Goal: Information Seeking & Learning: Check status

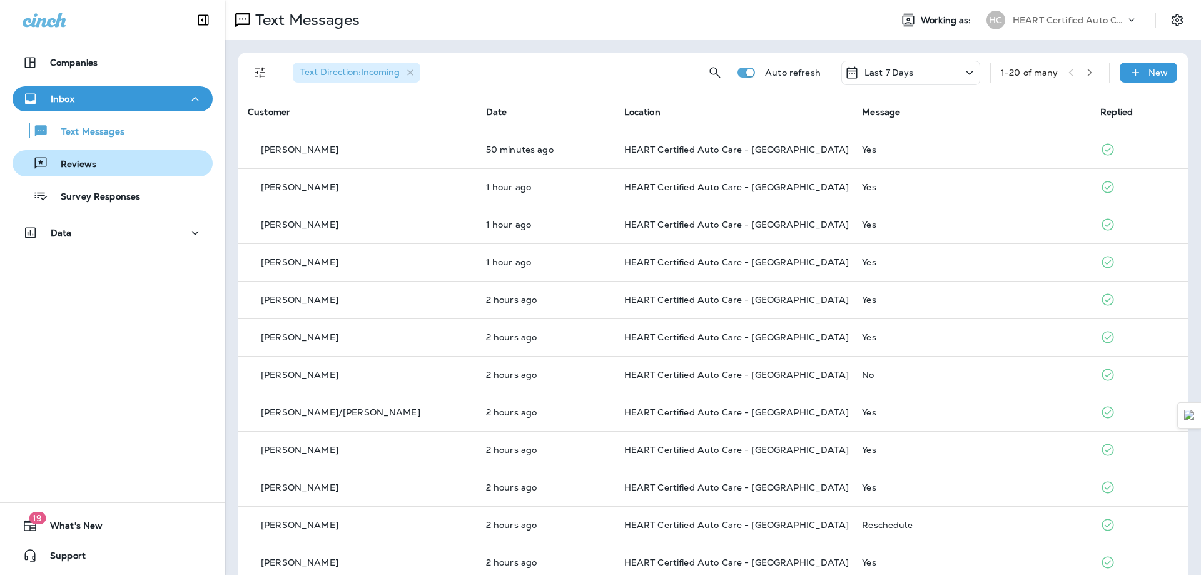
click at [139, 168] on div "Reviews" at bounding box center [113, 163] width 190 height 19
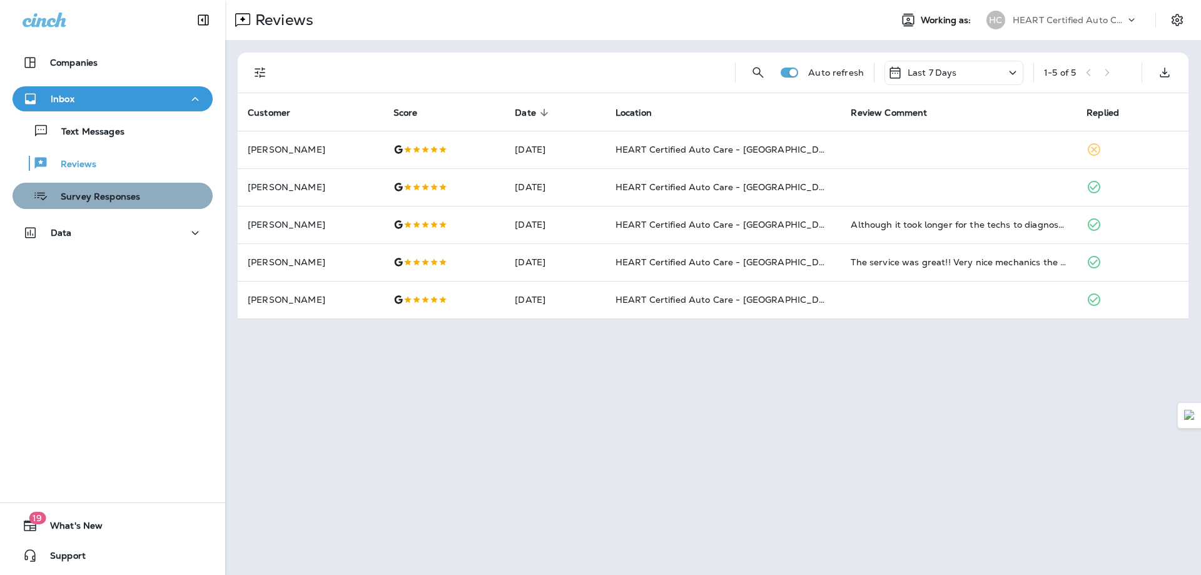
click at [130, 188] on div "Survey Responses" at bounding box center [79, 195] width 123 height 19
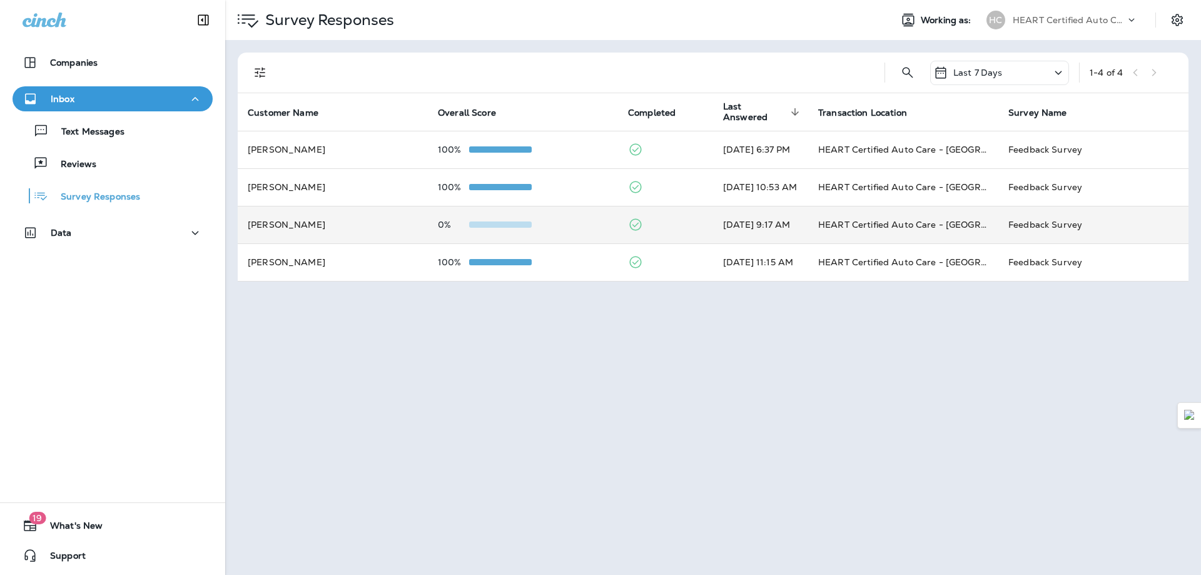
click at [375, 233] on td "[PERSON_NAME]" at bounding box center [333, 225] width 190 height 38
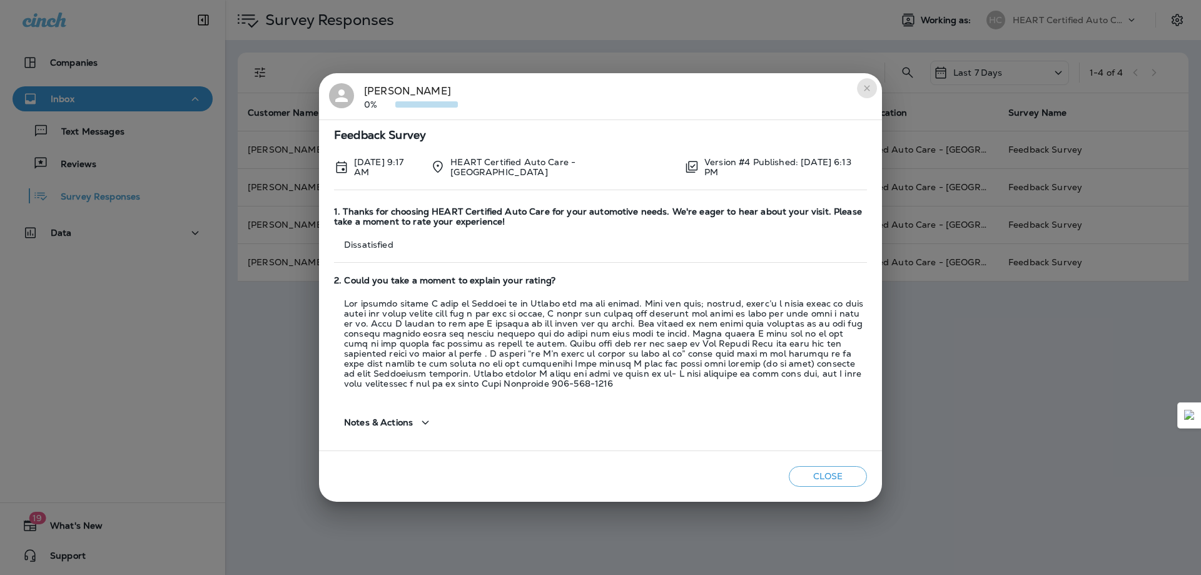
click at [860, 91] on button "close" at bounding box center [867, 88] width 20 height 20
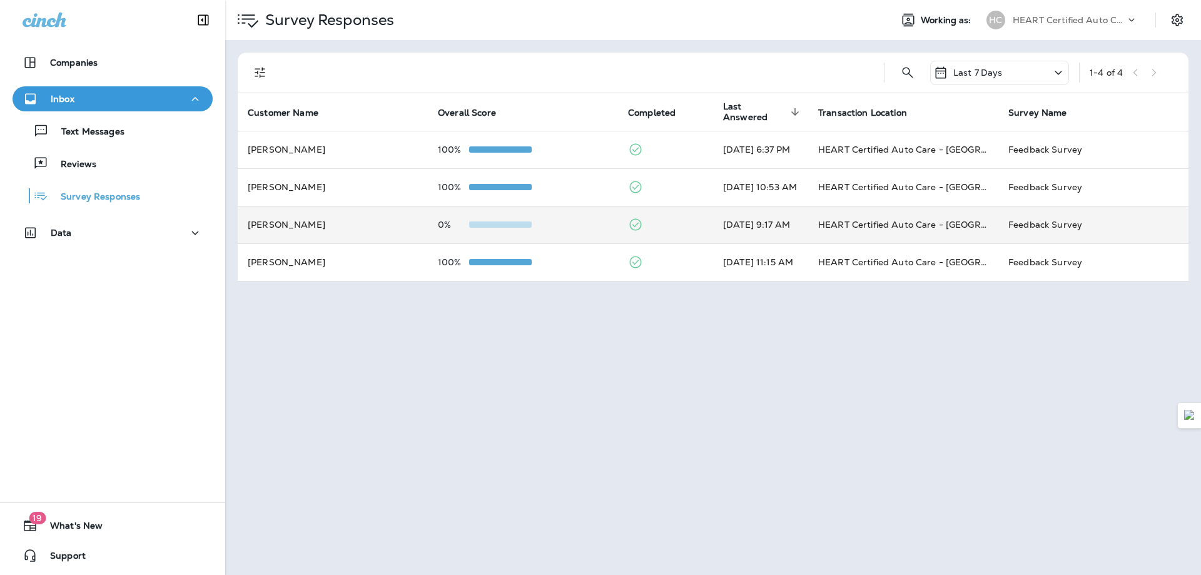
click at [369, 224] on td "[PERSON_NAME]" at bounding box center [333, 225] width 190 height 38
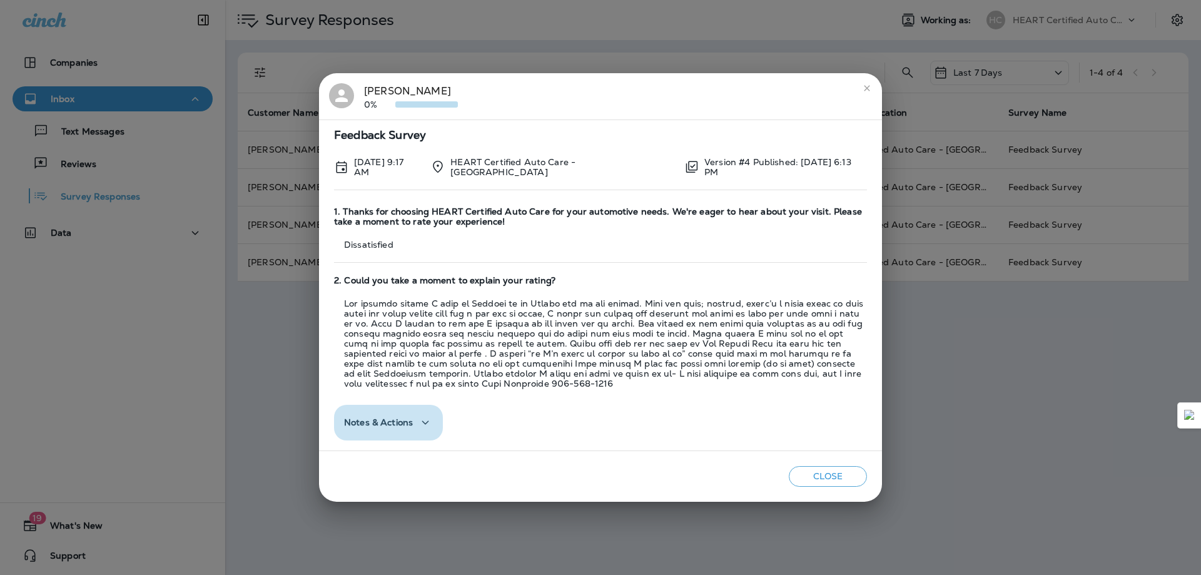
click at [366, 420] on span "Notes & Actions" at bounding box center [378, 422] width 69 height 11
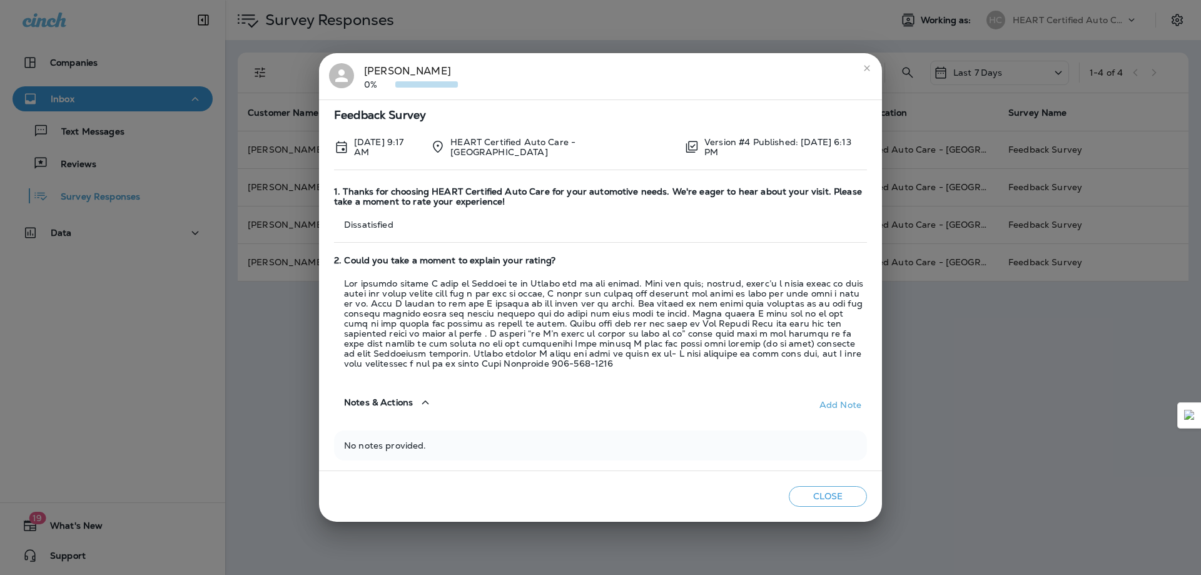
click at [863, 68] on icon "close" at bounding box center [867, 68] width 10 height 10
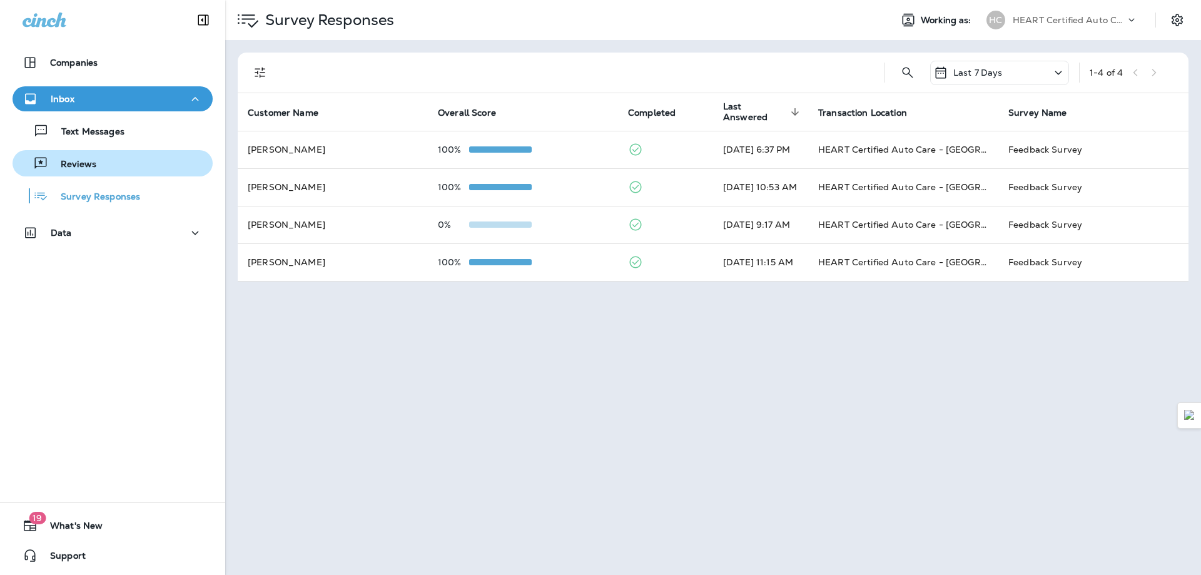
click at [133, 173] on button "Reviews" at bounding box center [113, 163] width 200 height 26
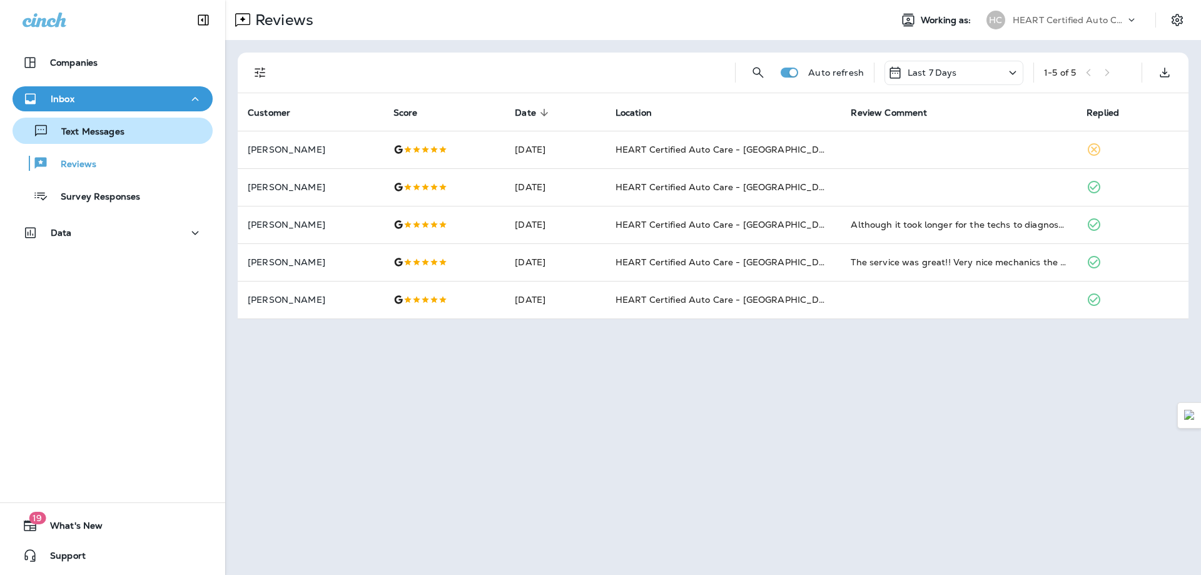
click at [109, 137] on p "Text Messages" at bounding box center [87, 132] width 76 height 12
